Goal: Information Seeking & Learning: Learn about a topic

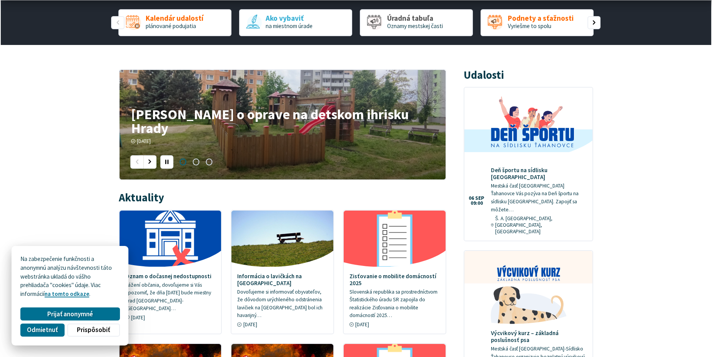
scroll to position [235, 0]
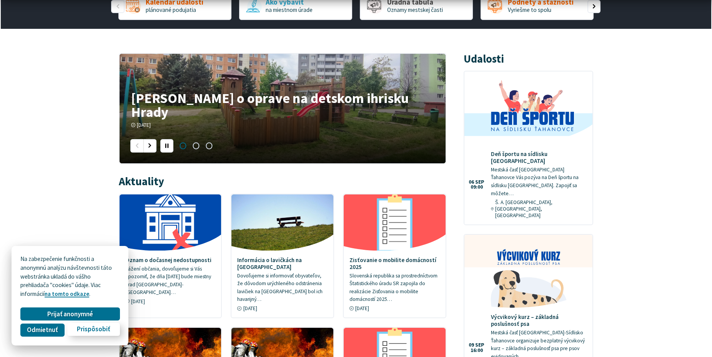
click at [93, 330] on span "Prispôsobiť" at bounding box center [93, 329] width 33 height 8
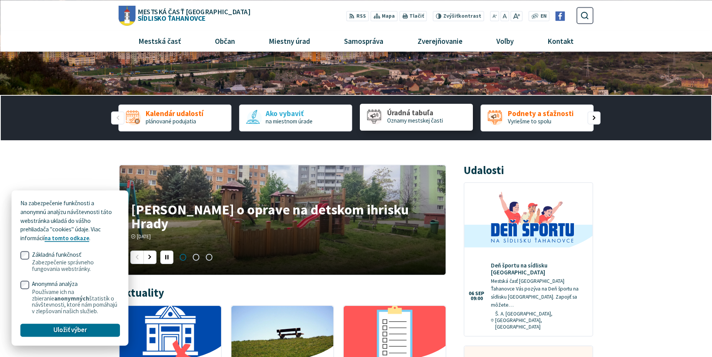
scroll to position [118, 0]
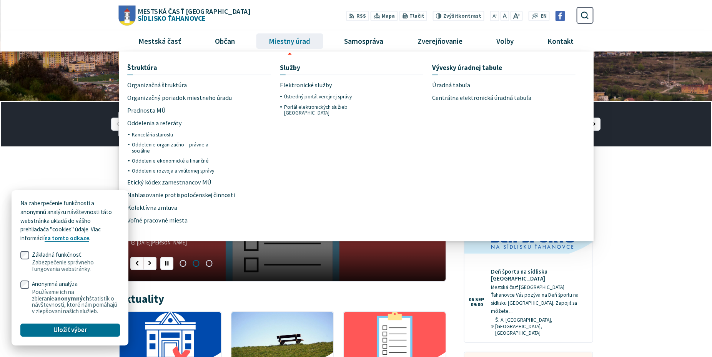
click at [283, 42] on span "Miestny úrad" at bounding box center [289, 41] width 47 height 21
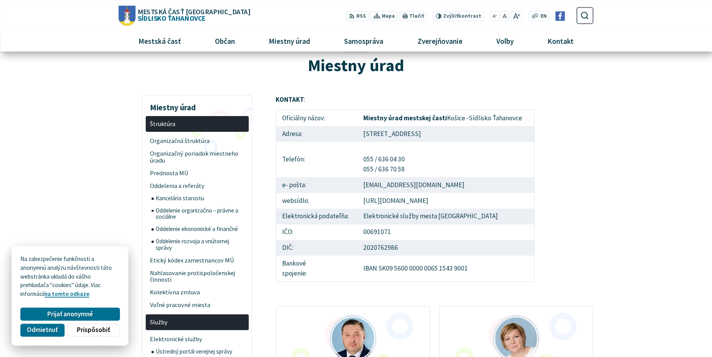
scroll to position [39, 0]
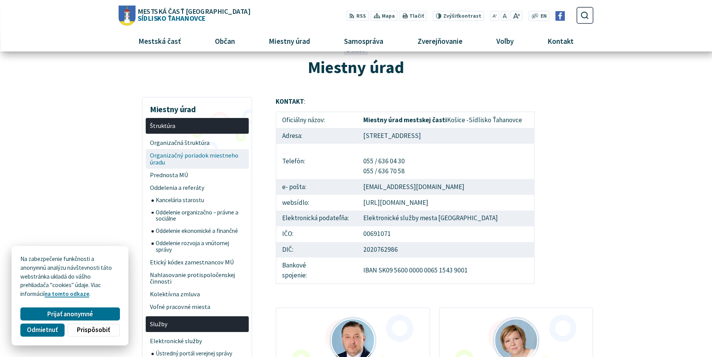
click at [221, 155] on span "Organizačný poriadok miestneho úradu" at bounding box center [197, 159] width 94 height 20
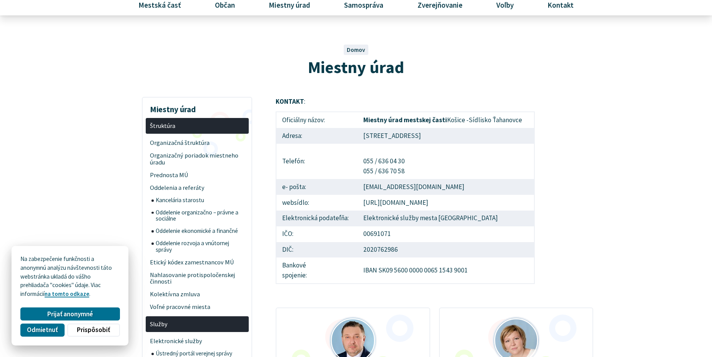
scroll to position [39, 0]
click at [161, 141] on span "Organizačná štruktúra" at bounding box center [197, 142] width 94 height 13
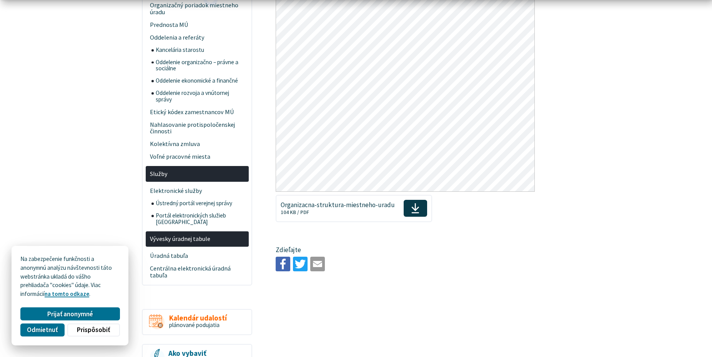
scroll to position [196, 0]
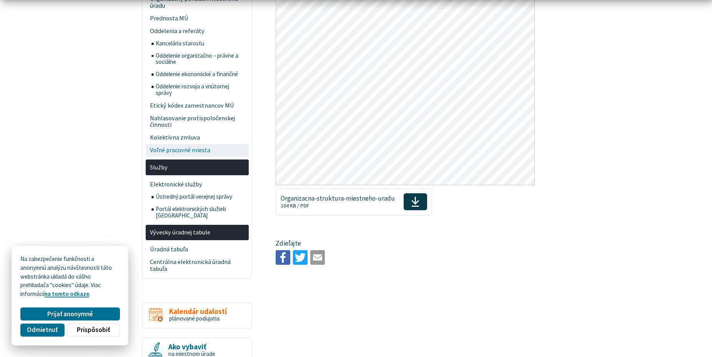
click at [182, 151] on span "Voľné pracovné miesta" at bounding box center [197, 150] width 94 height 13
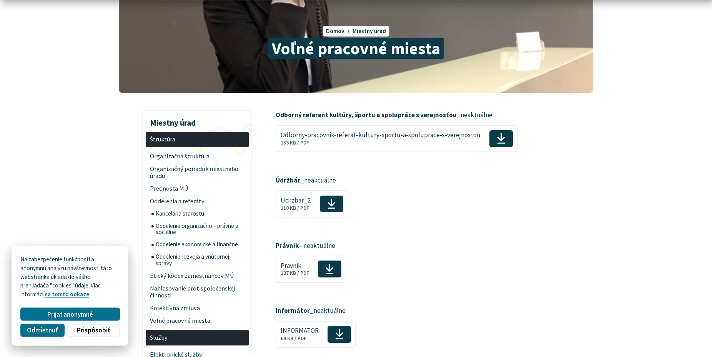
scroll to position [78, 0]
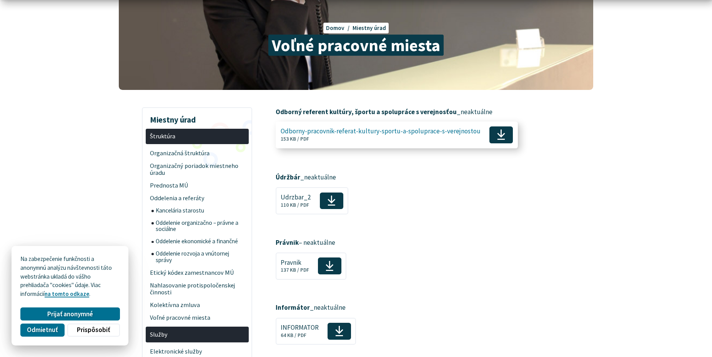
click at [497, 135] on use at bounding box center [501, 134] width 8 height 10
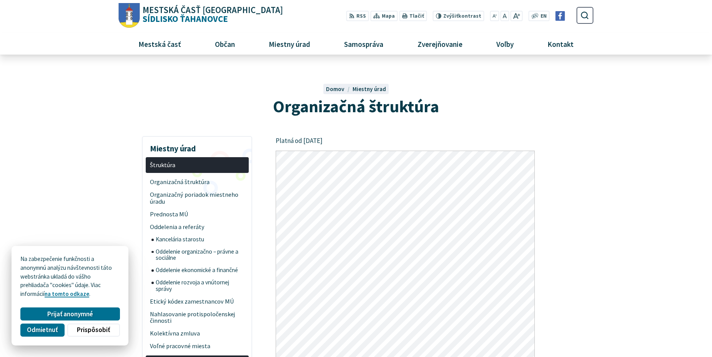
scroll to position [196, 0]
